Goal: Check status: Check status

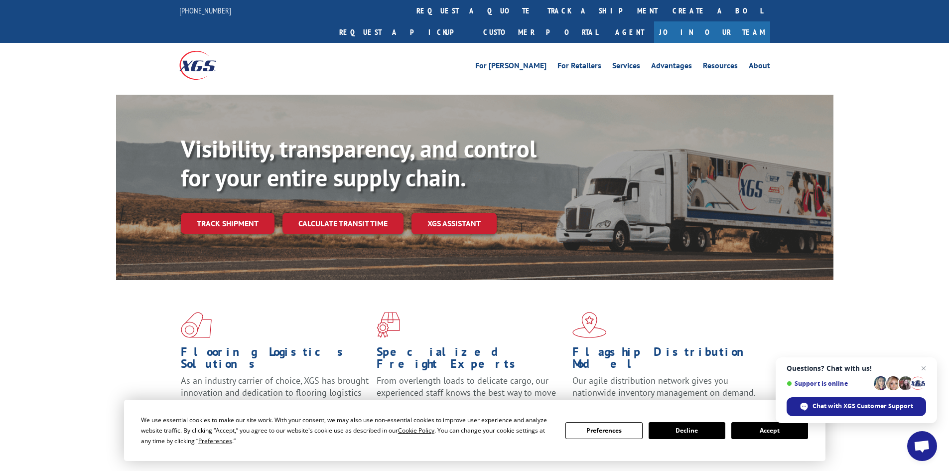
click at [763, 428] on button "Accept" at bounding box center [769, 430] width 77 height 17
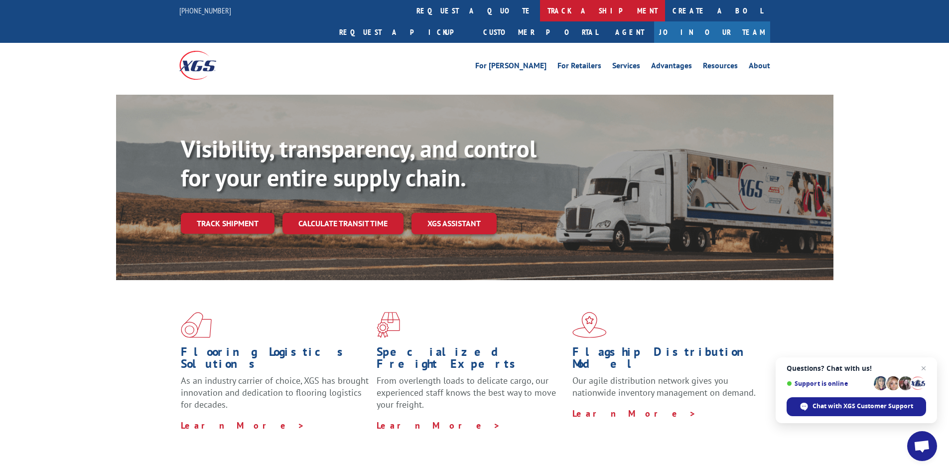
click at [540, 7] on link "track a shipment" at bounding box center [602, 10] width 125 height 21
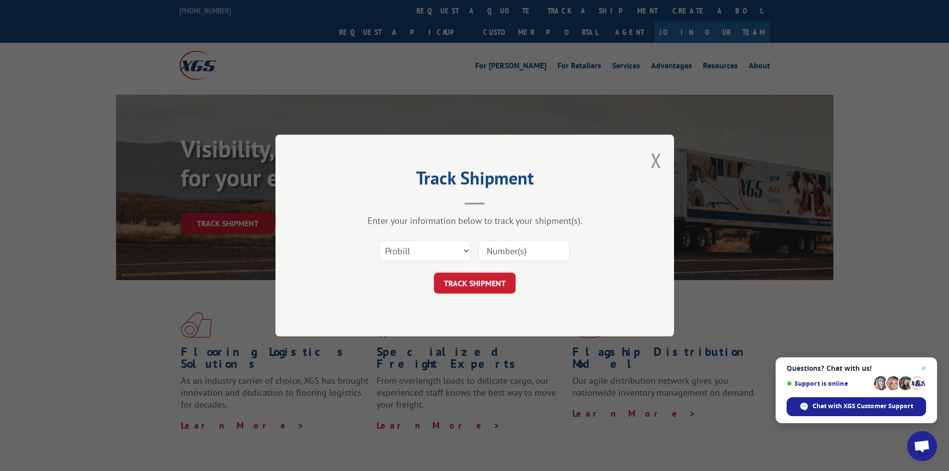
click at [418, 222] on div "Enter your information below to track your shipment(s)." at bounding box center [474, 220] width 299 height 11
drag, startPoint x: 411, startPoint y: 247, endPoint x: 407, endPoint y: 256, distance: 9.2
click at [411, 247] on select "Select category... Probill BOL PO" at bounding box center [425, 250] width 92 height 21
select select "bol"
click at [379, 240] on select "Select category... Probill BOL PO" at bounding box center [425, 250] width 92 height 21
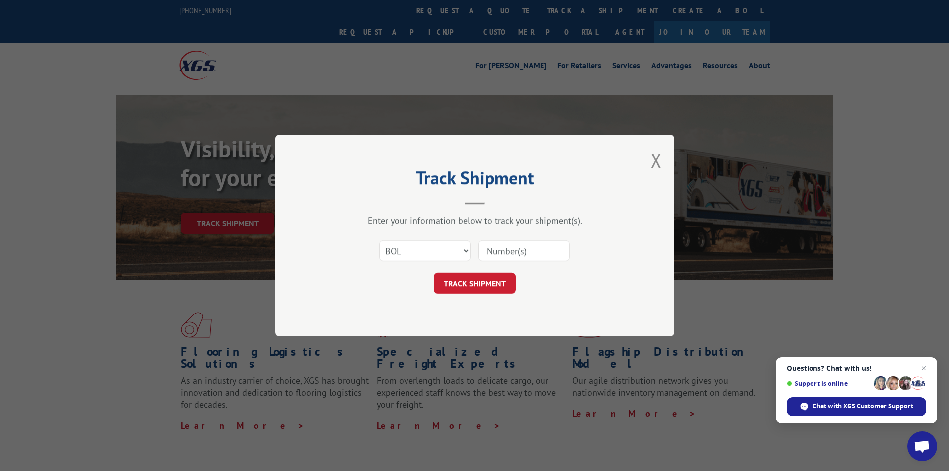
click at [507, 258] on input at bounding box center [524, 250] width 92 height 21
paste input "5460518"
type input "5460518"
click at [434, 273] on button "TRACK SHIPMENT" at bounding box center [475, 283] width 82 height 21
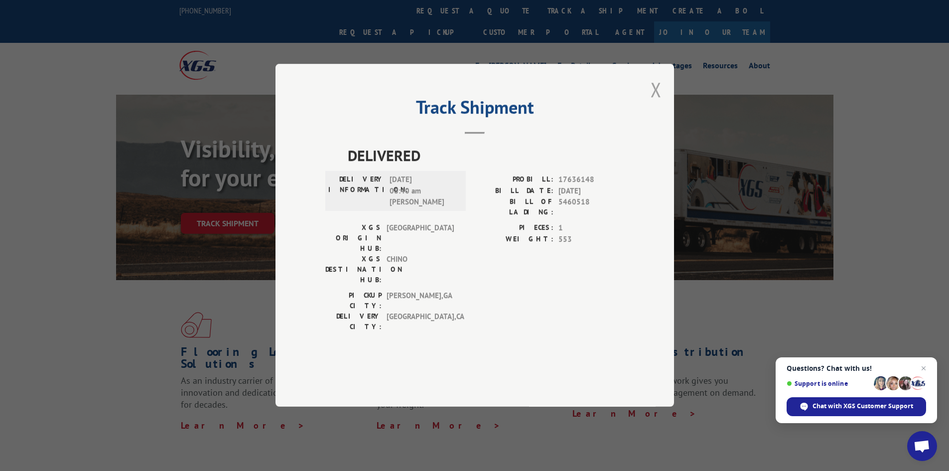
click at [659, 103] on button "Close modal" at bounding box center [656, 89] width 11 height 26
